Goal: Information Seeking & Learning: Learn about a topic

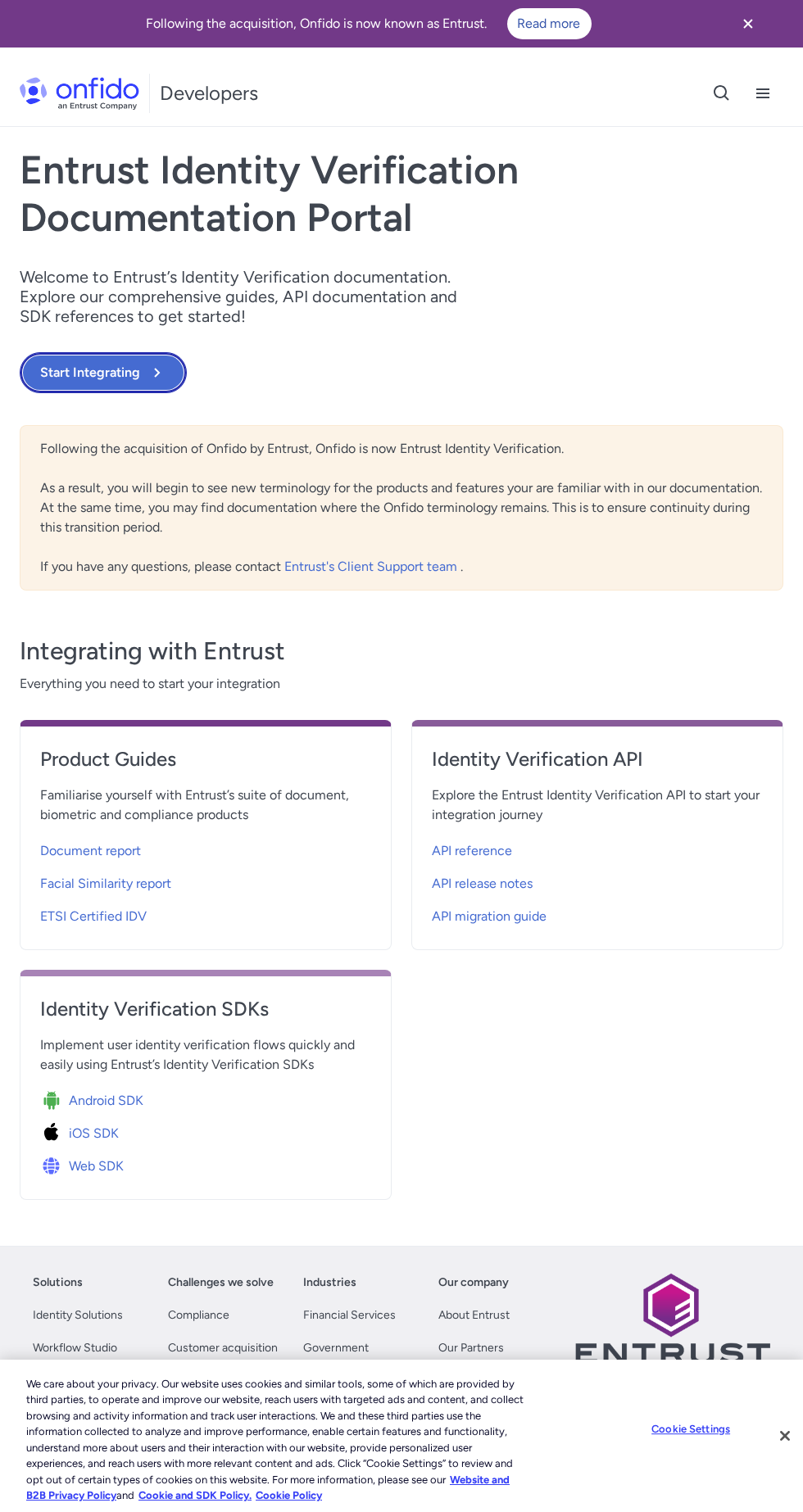
click at [130, 363] on button "Start Integrating" at bounding box center [104, 373] width 167 height 41
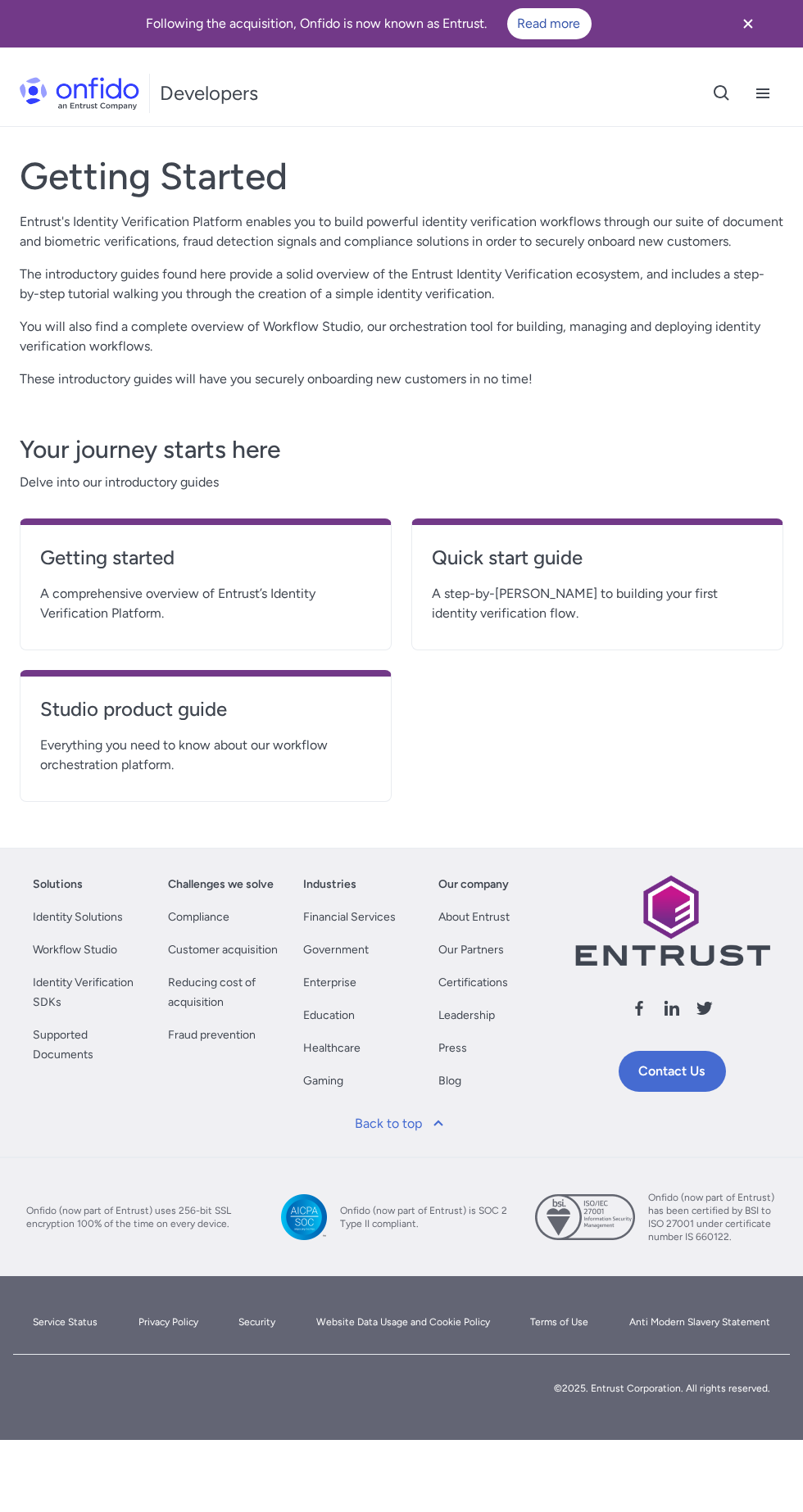
scroll to position [932, 0]
click at [593, 584] on link "Quick start guide" at bounding box center [597, 564] width 331 height 39
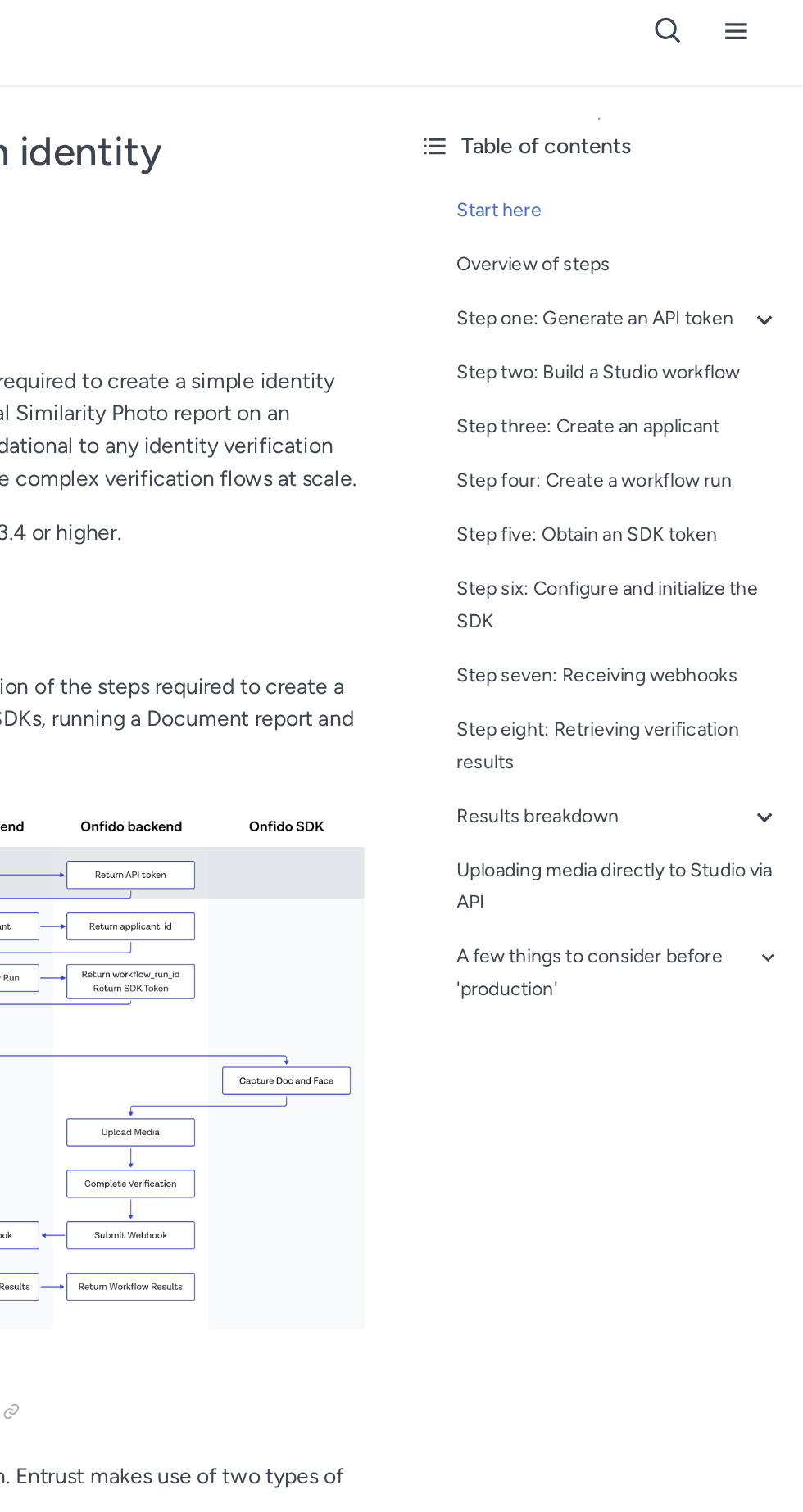
scroll to position [7, 0]
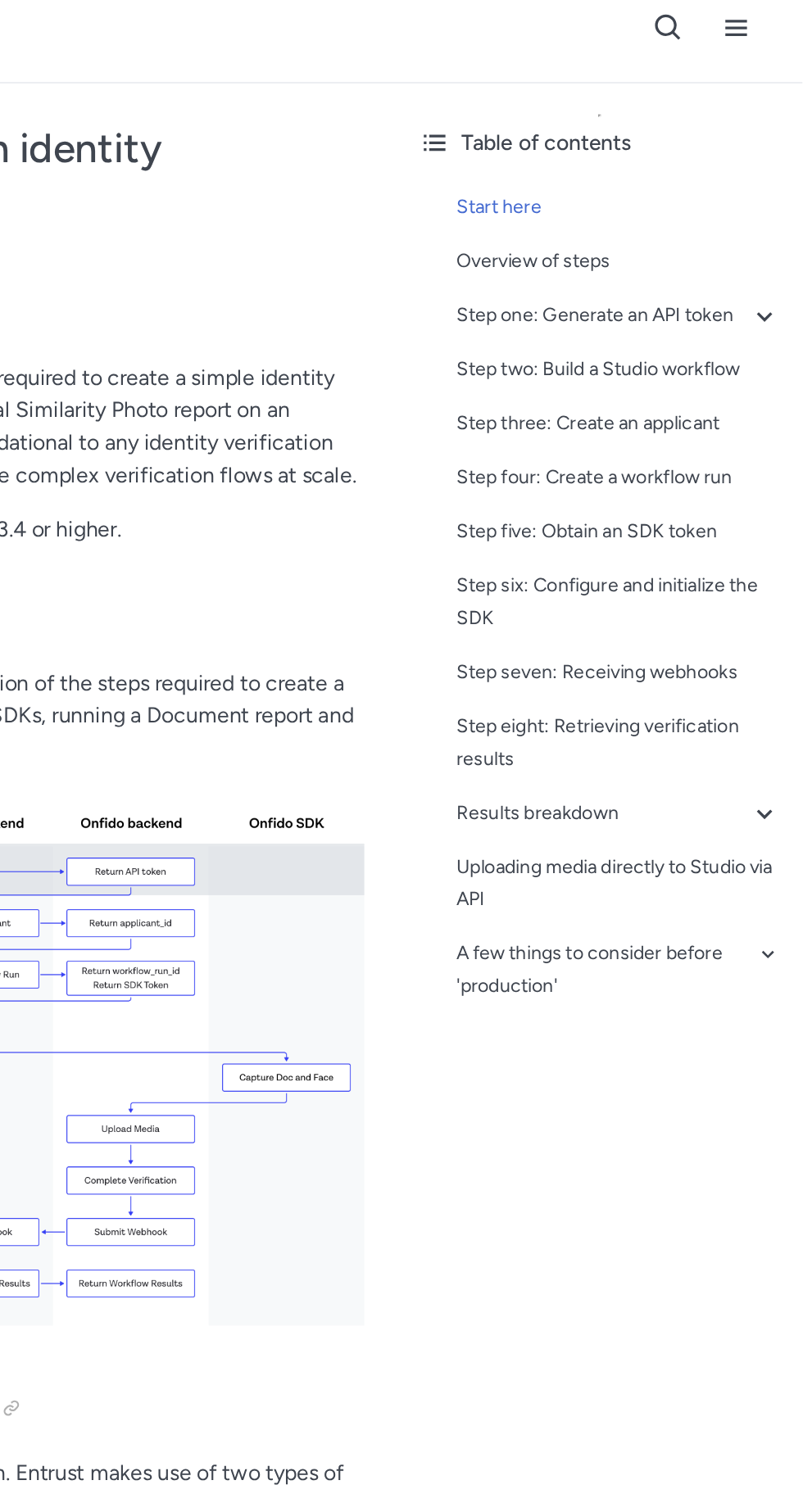
click at [584, 162] on icon at bounding box center [580, 156] width 20 height 20
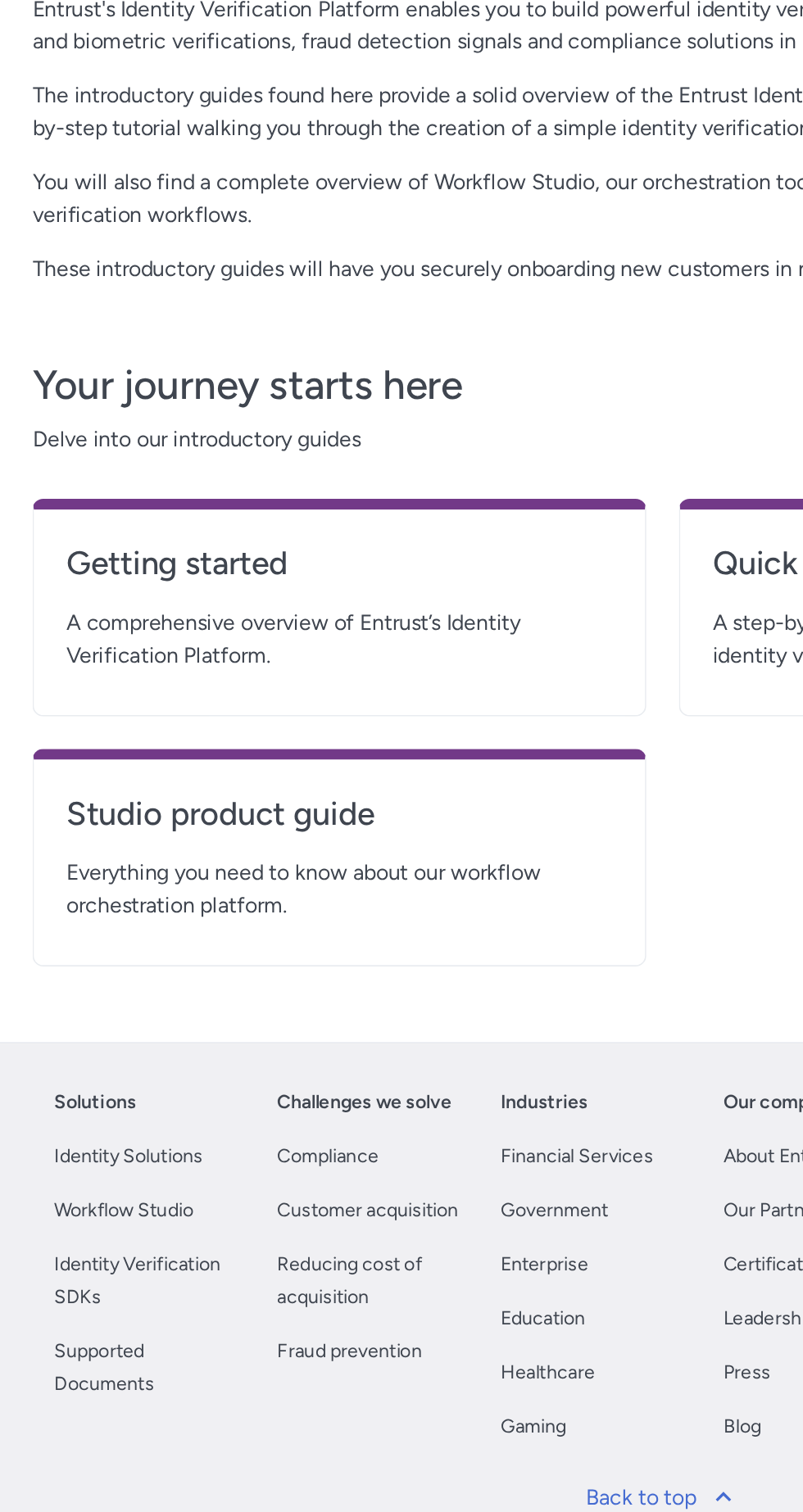
scroll to position [932, 0]
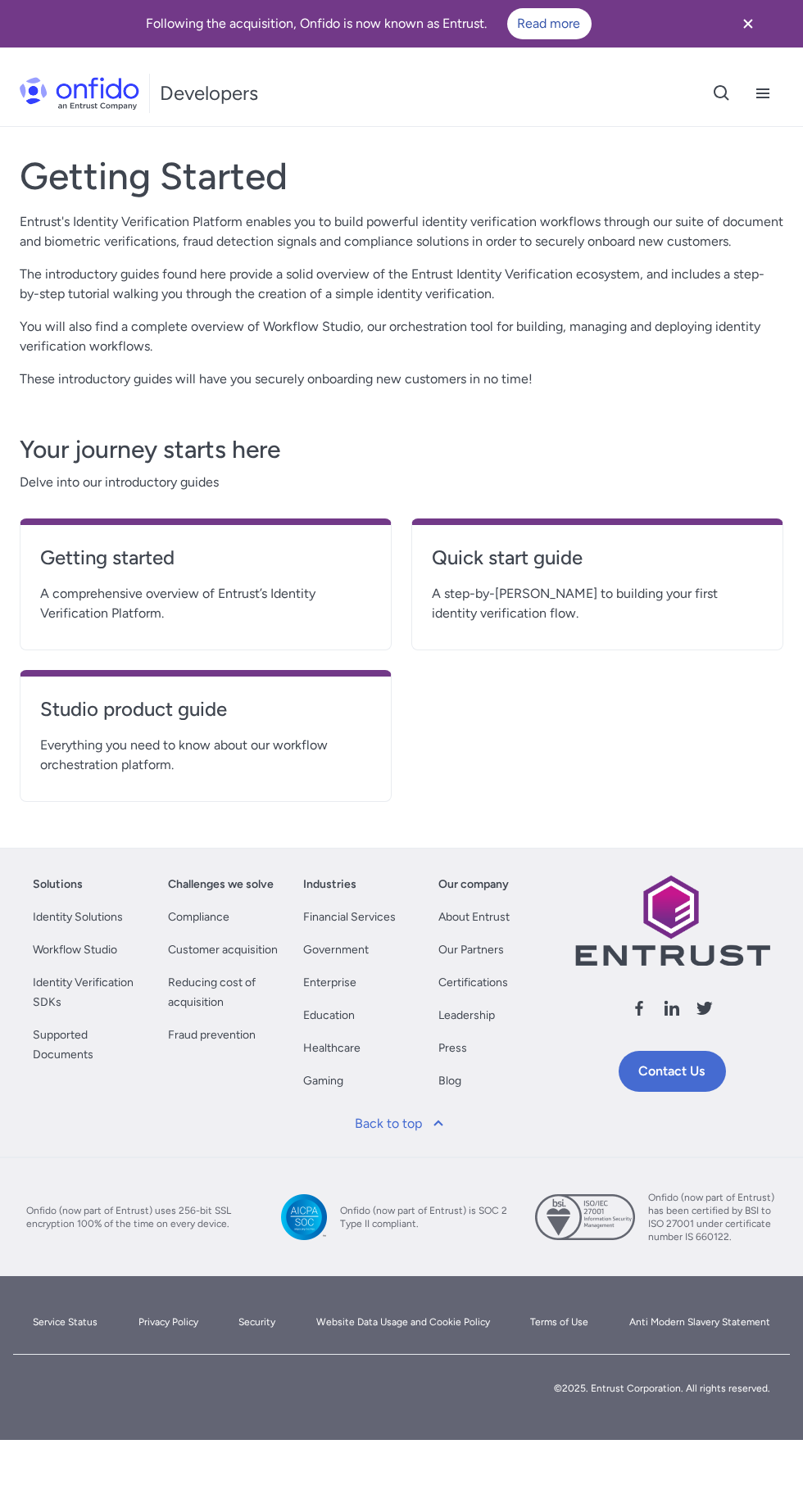
click at [192, 584] on link "Getting started" at bounding box center [206, 564] width 331 height 39
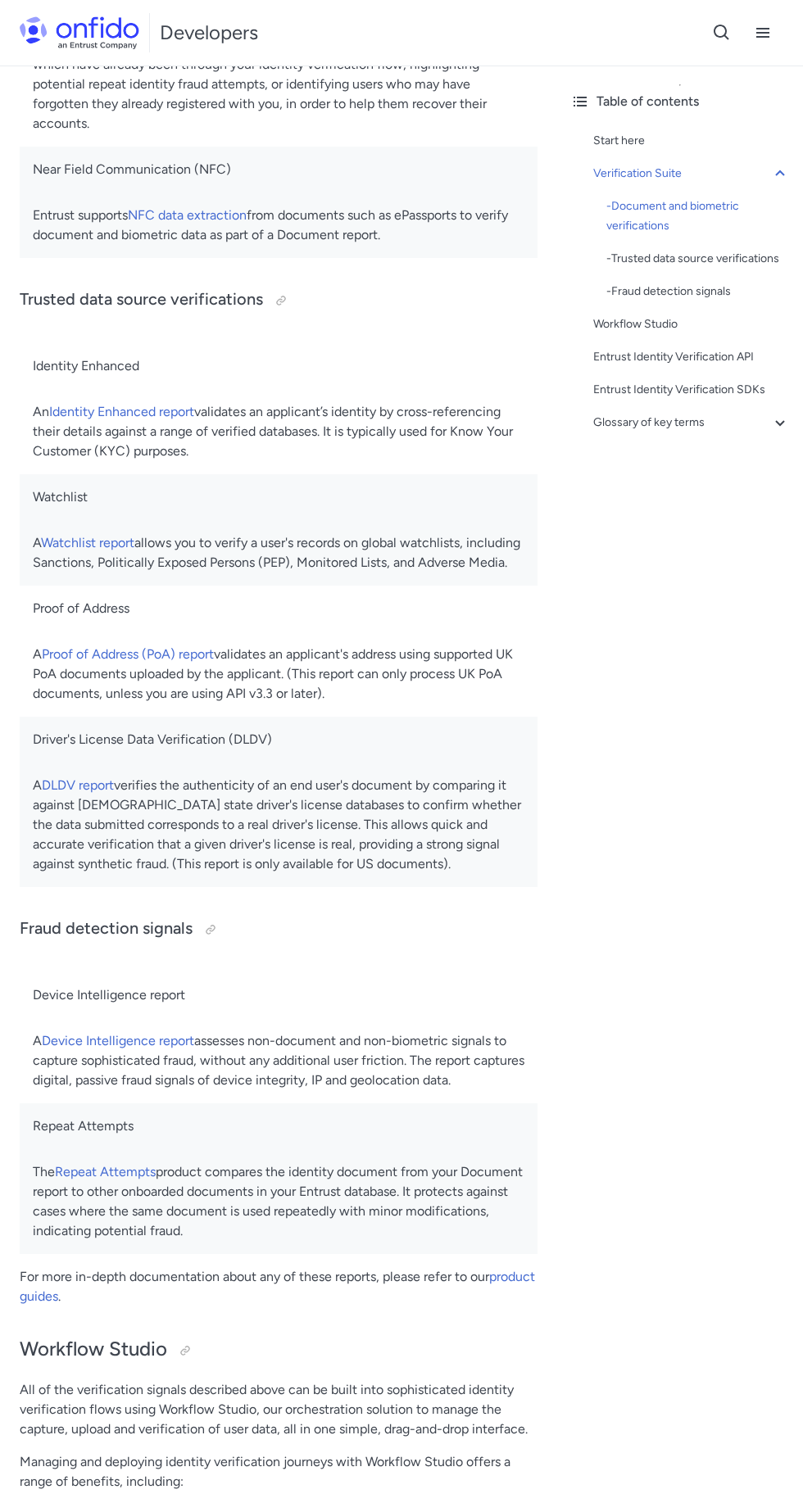
scroll to position [1132, 0]
click at [172, 16] on link "Known Faces report" at bounding box center [113, 8] width 118 height 16
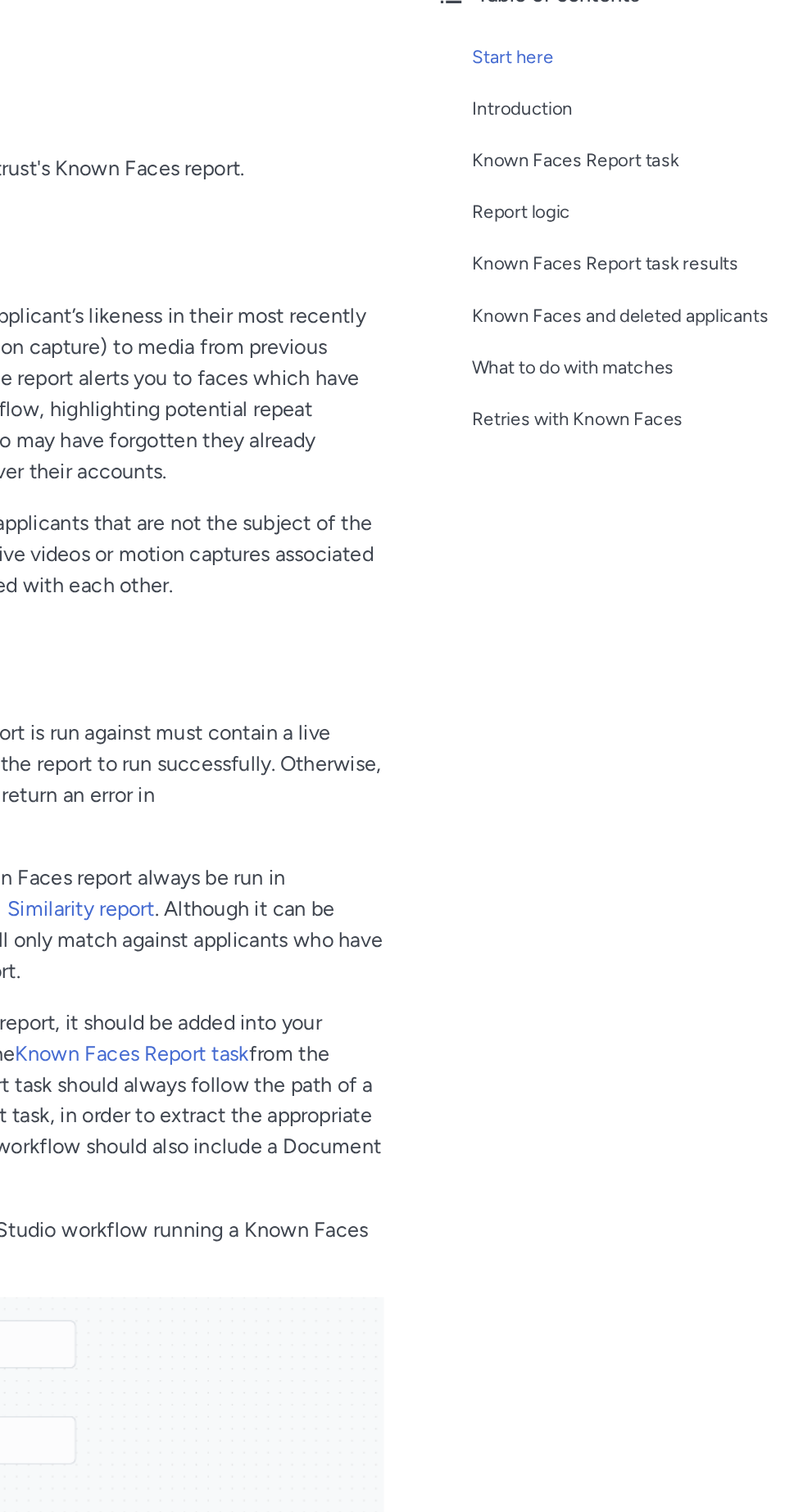
click at [708, 265] on div "Known Faces Report task" at bounding box center [692, 267] width 197 height 20
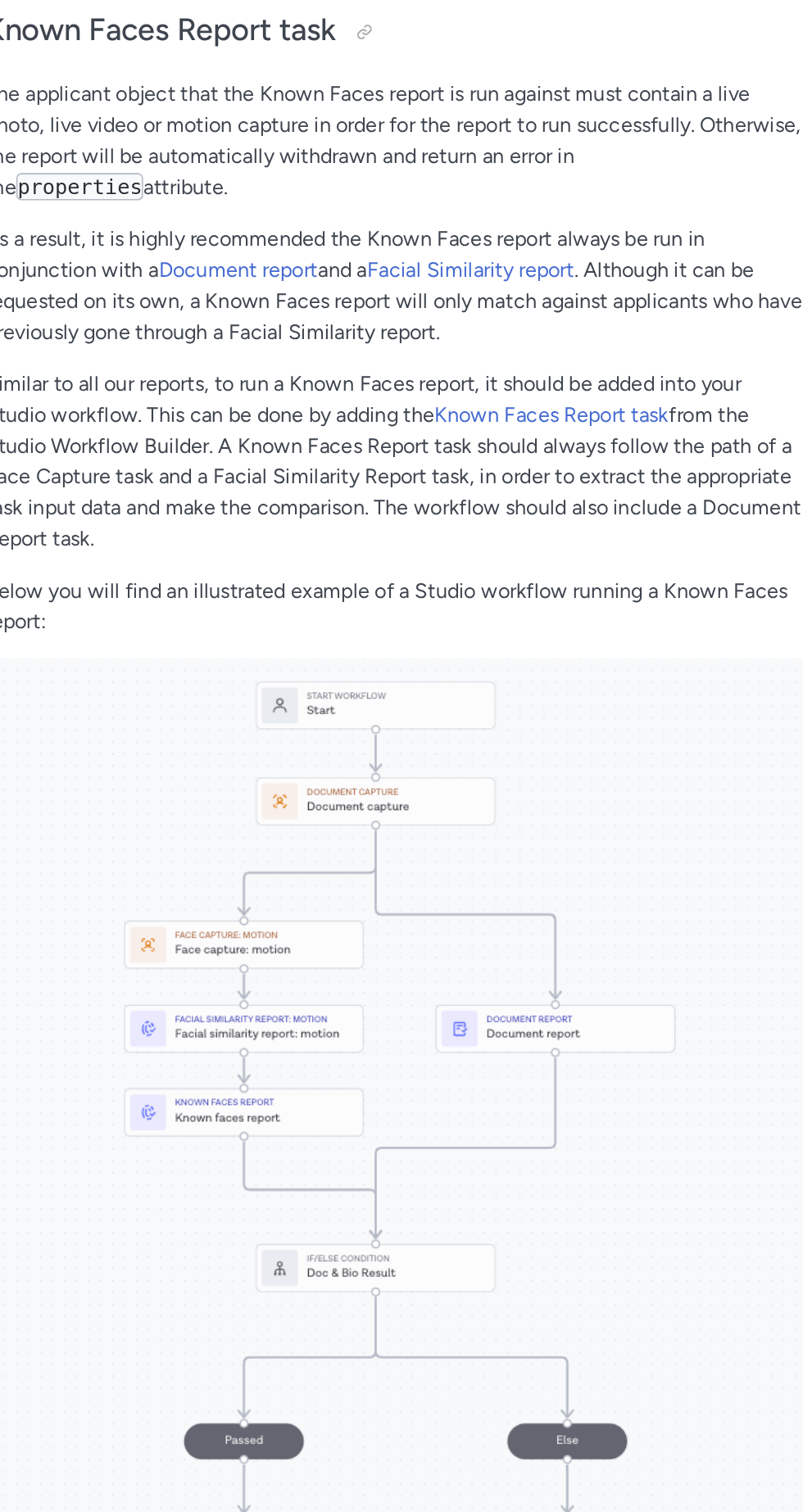
scroll to position [17, 0]
click at [279, 1005] on img at bounding box center [279, 1271] width 518 height 601
click at [241, 1010] on img at bounding box center [279, 1271] width 518 height 601
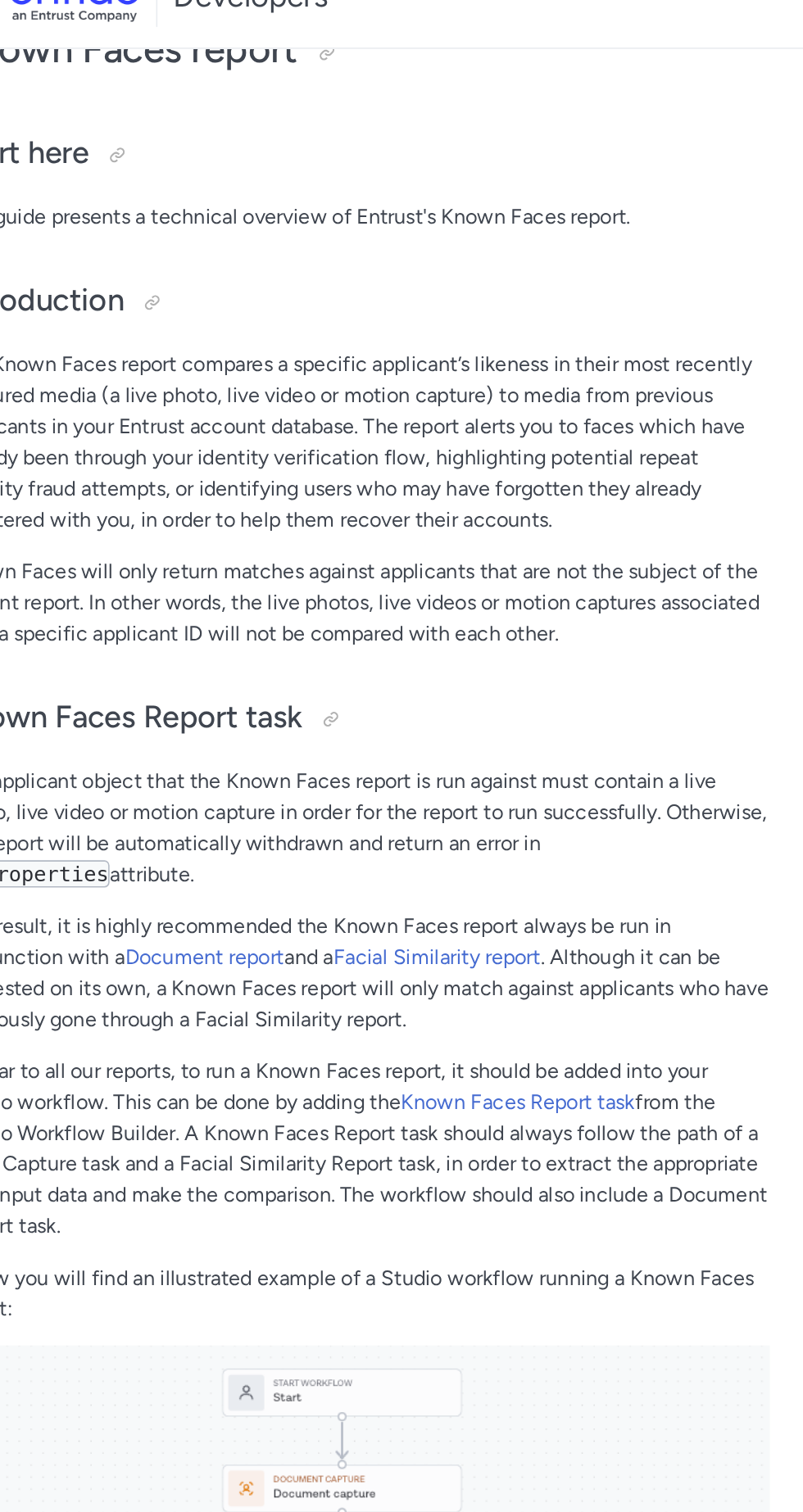
scroll to position [100, 0]
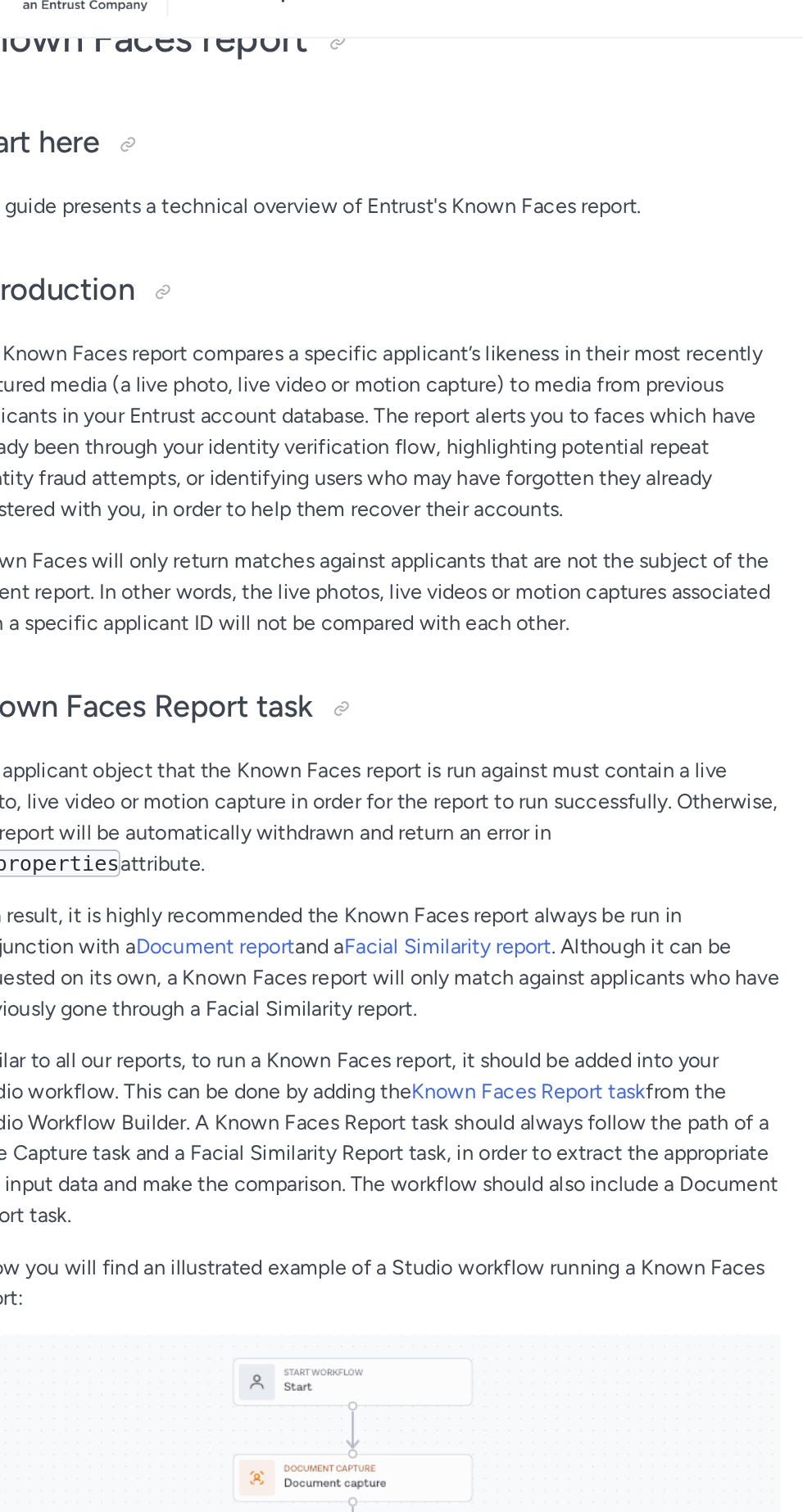
click at [399, 730] on link "Known Faces Report task" at bounding box center [378, 733] width 148 height 16
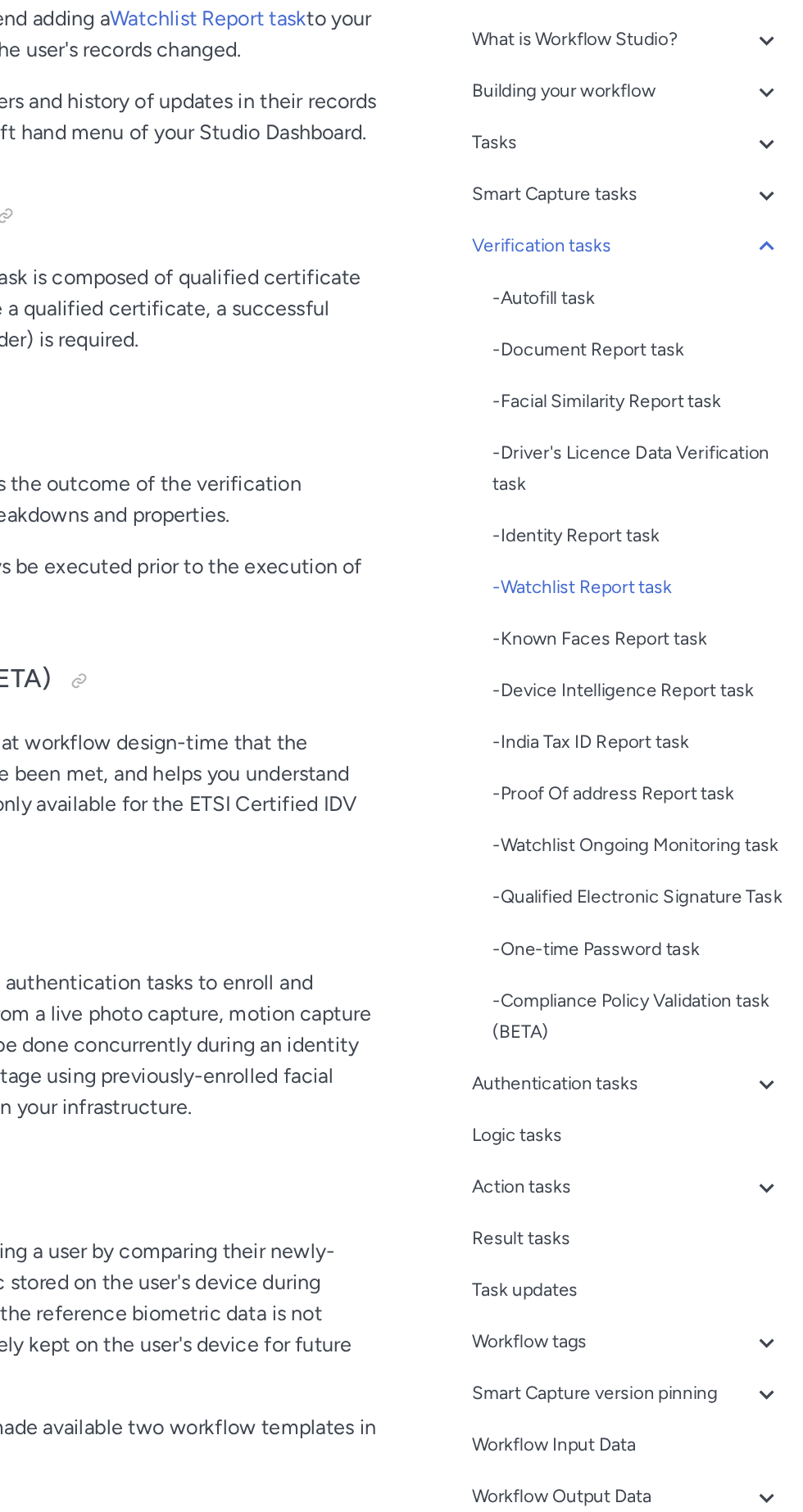
scroll to position [15113, 0]
click at [691, 521] on div "- Known Faces Report task" at bounding box center [698, 521] width 184 height 20
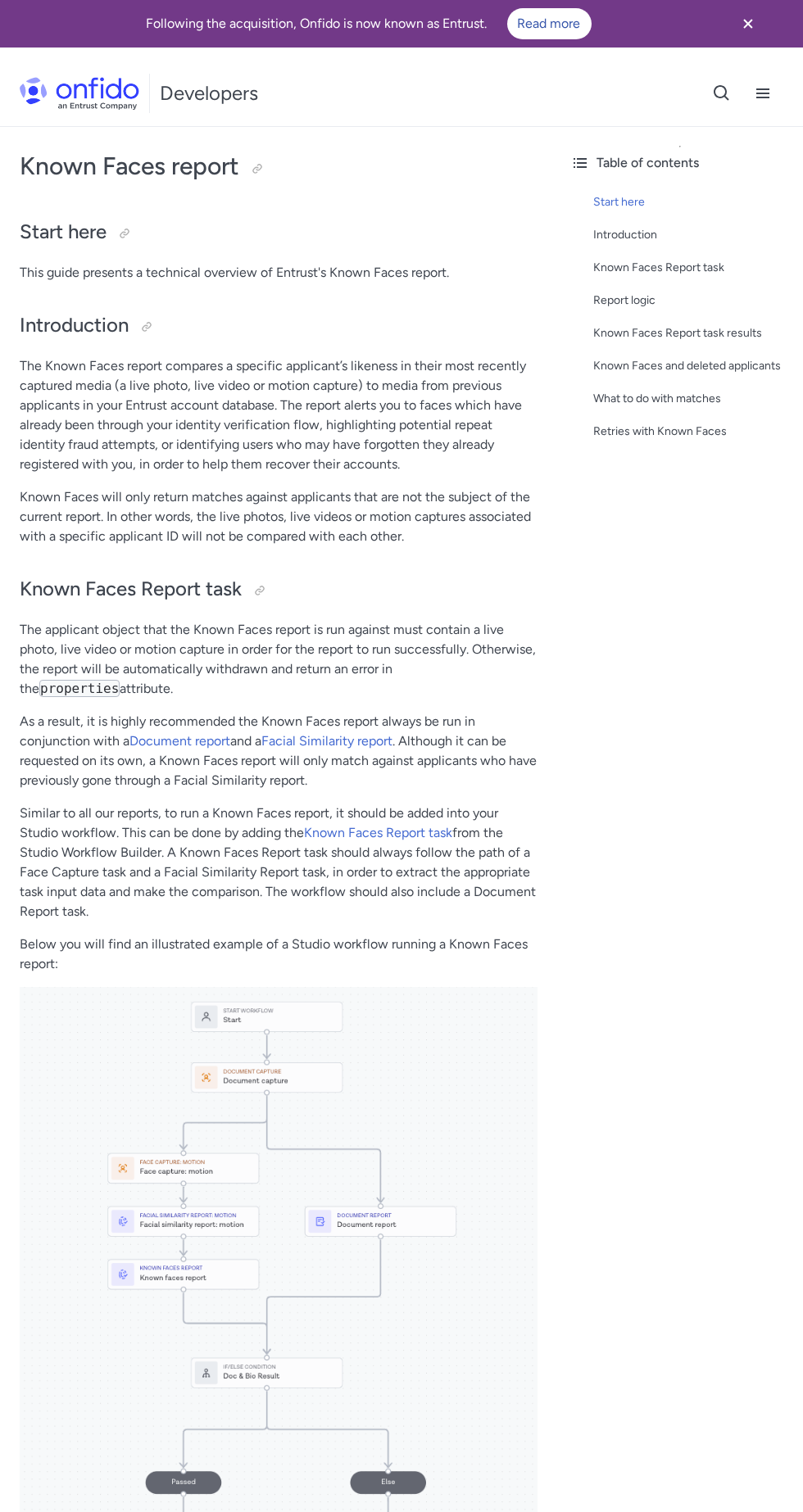
click at [213, 749] on link "Document report" at bounding box center [180, 741] width 101 height 16
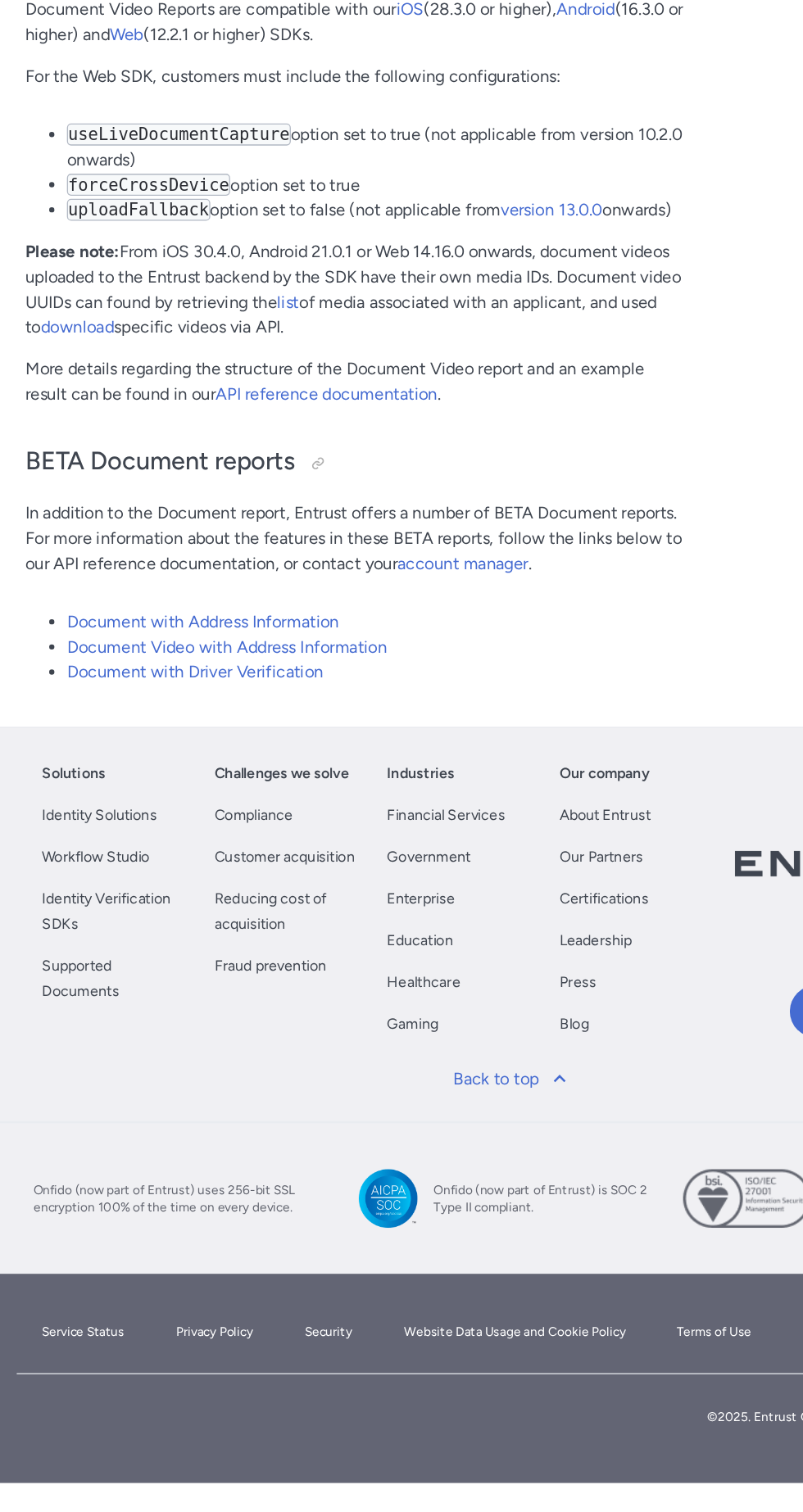
scroll to position [17240, 0]
click at [97, 999] on link "Identity Solutions" at bounding box center [78, 990] width 91 height 20
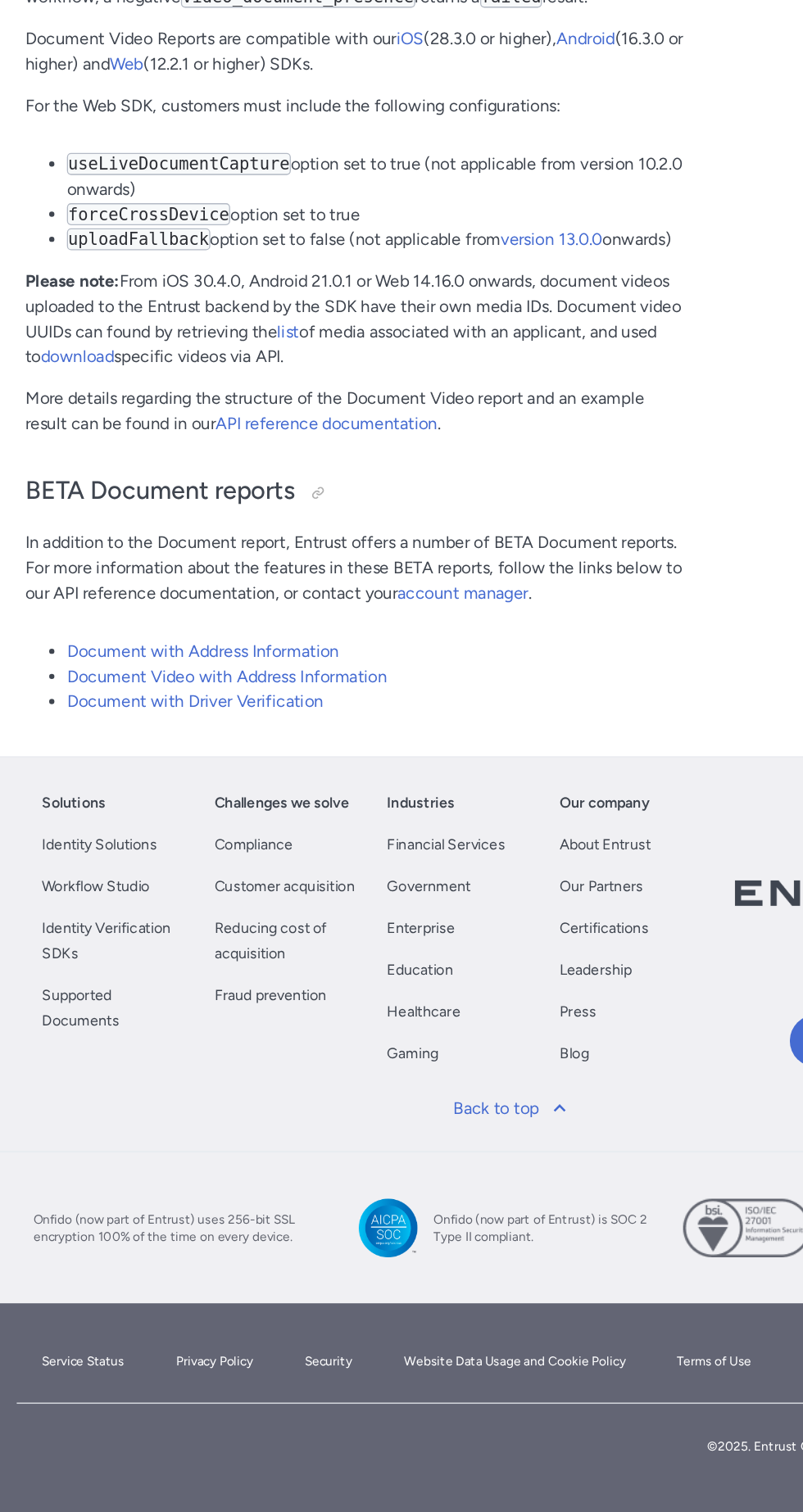
click at [205, 884] on link "Document with Driver Verification" at bounding box center [152, 877] width 201 height 16
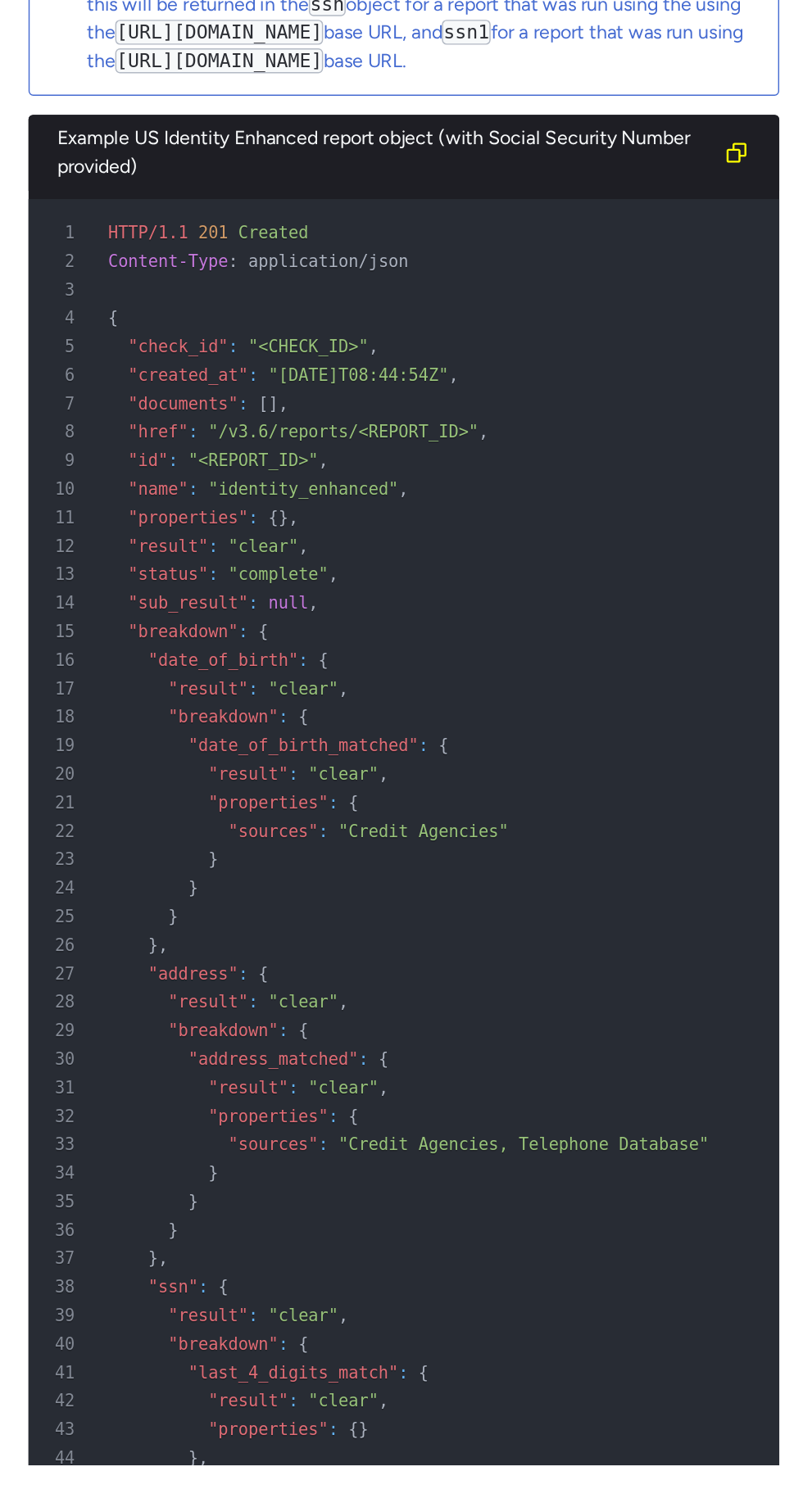
scroll to position [136205, 0]
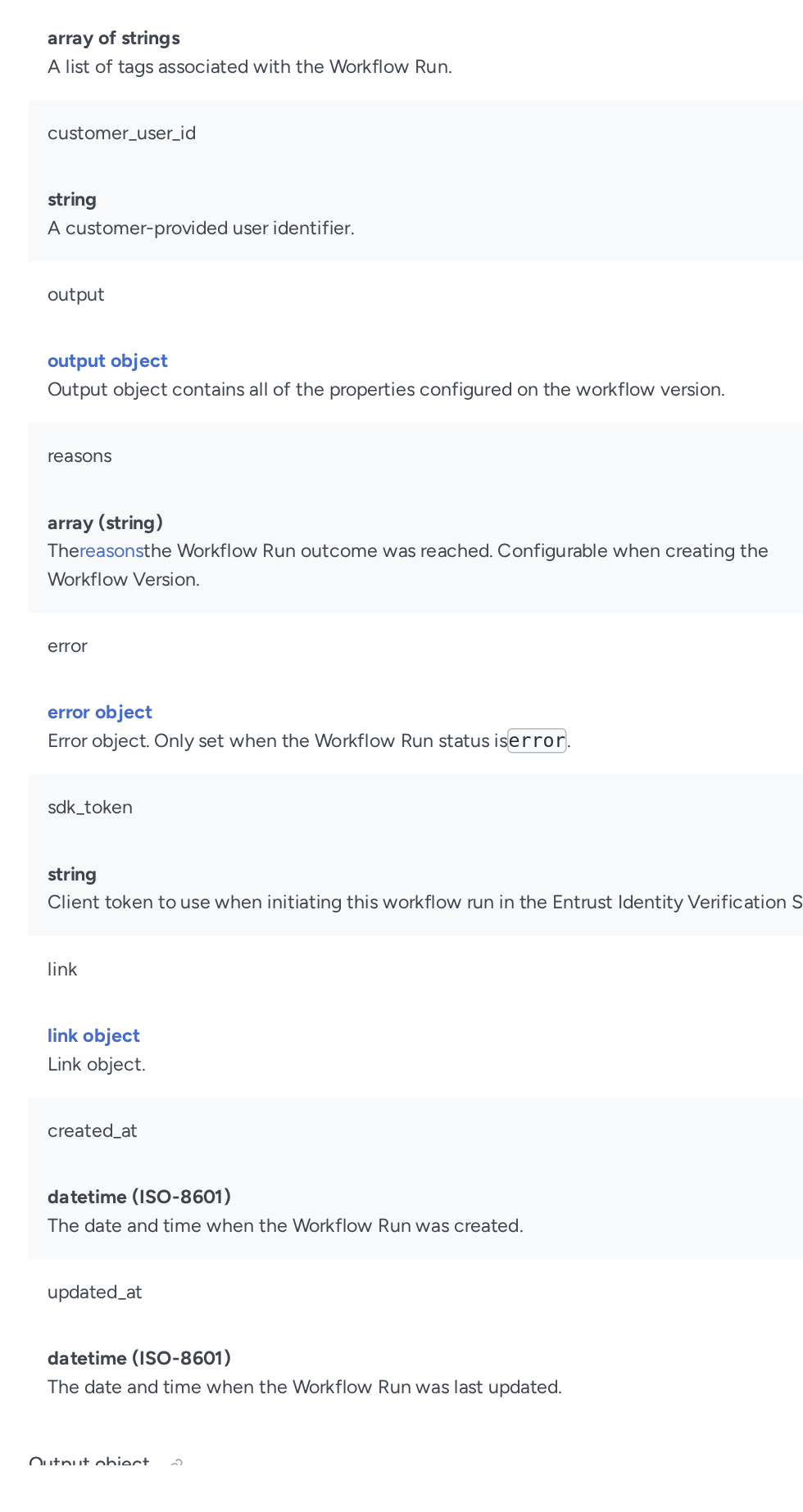
scroll to position [51060, 0]
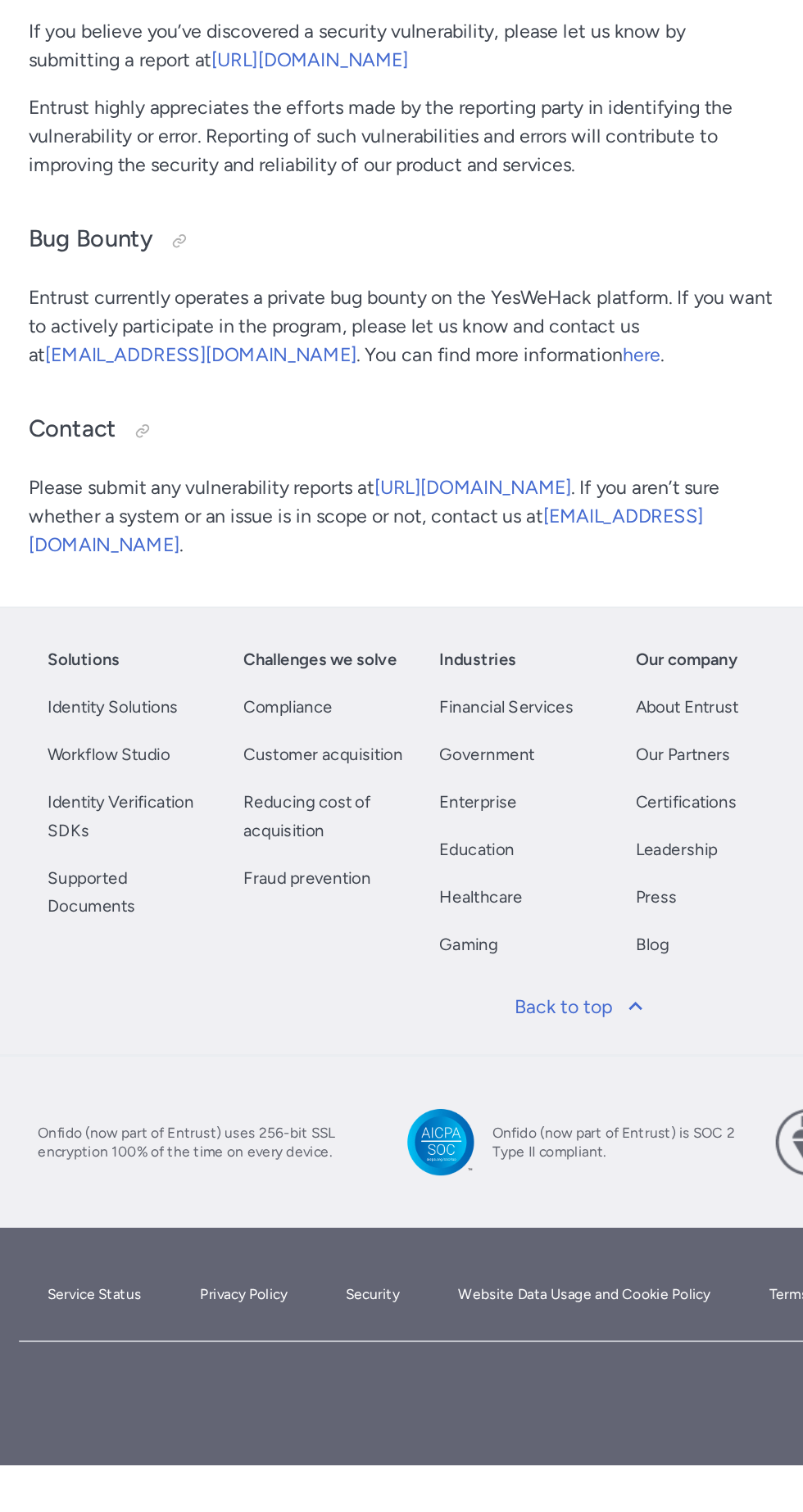
scroll to position [306539, 0]
click at [111, 1085] on link "Identity Verification SDKs" at bounding box center [91, 1065] width 116 height 39
